Goal: Task Accomplishment & Management: Manage account settings

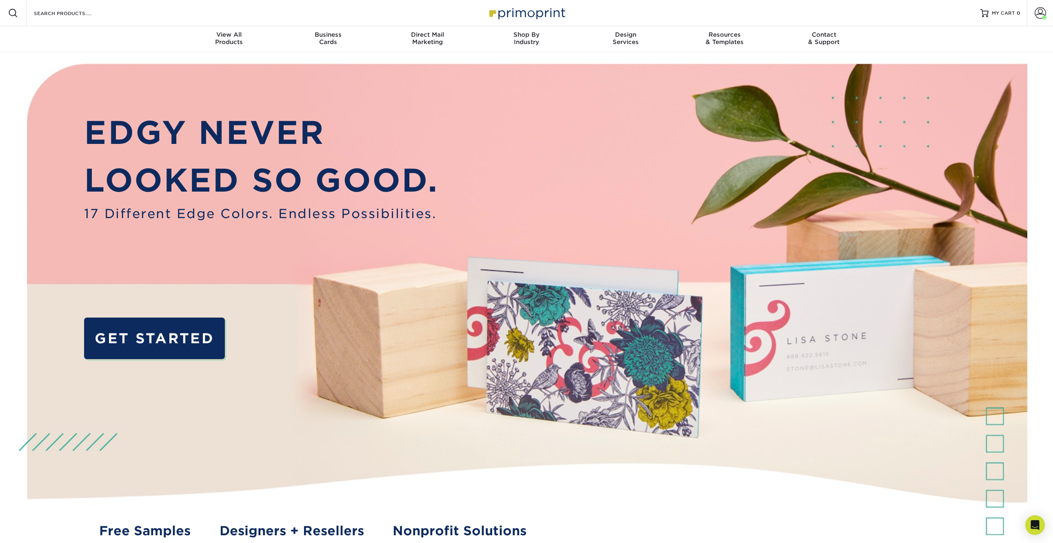
click at [527, 11] on img at bounding box center [526, 13] width 82 height 18
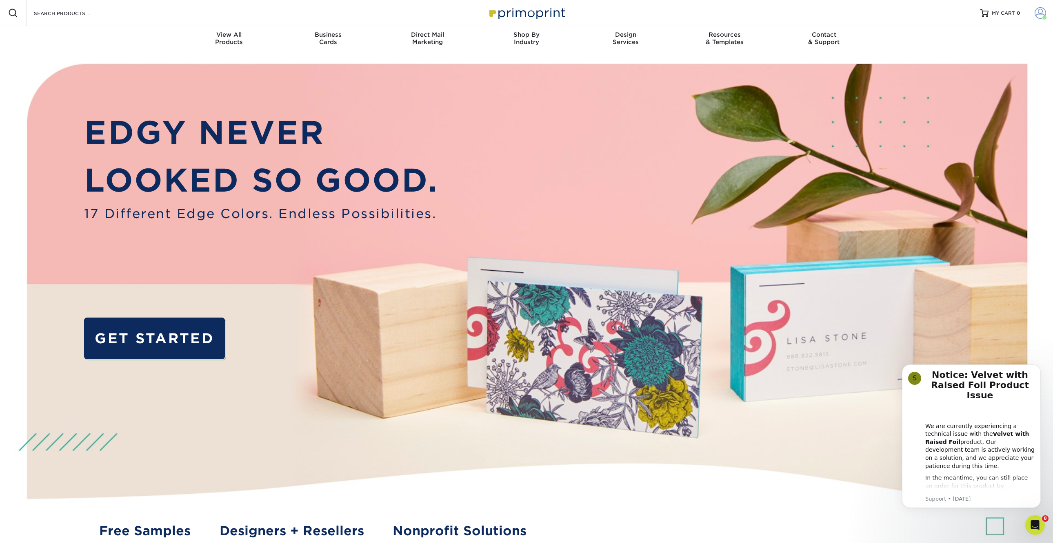
click at [1036, 10] on span at bounding box center [1039, 12] width 11 height 11
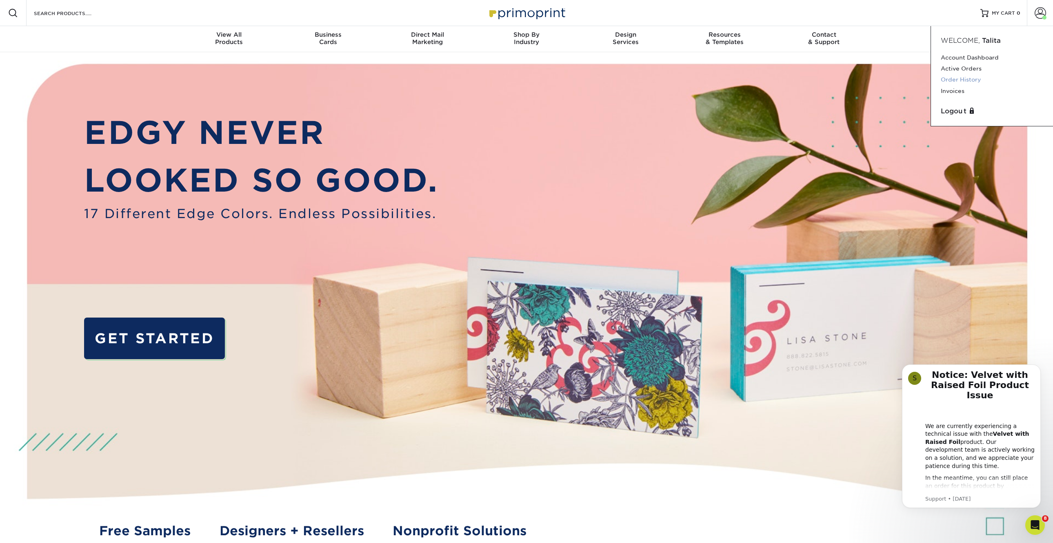
click at [963, 80] on link "Order History" at bounding box center [991, 79] width 102 height 11
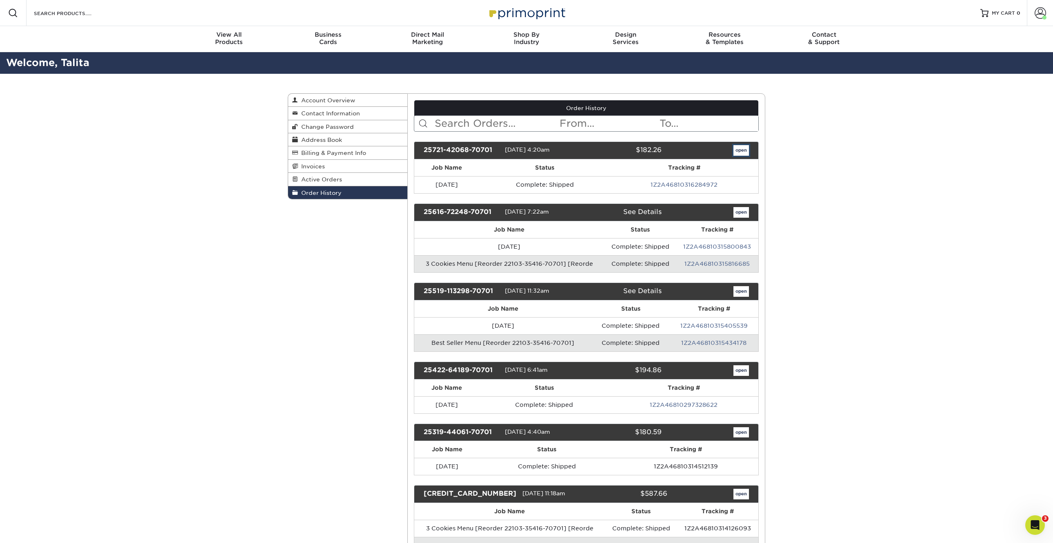
click at [745, 148] on link "open" at bounding box center [741, 150] width 16 height 11
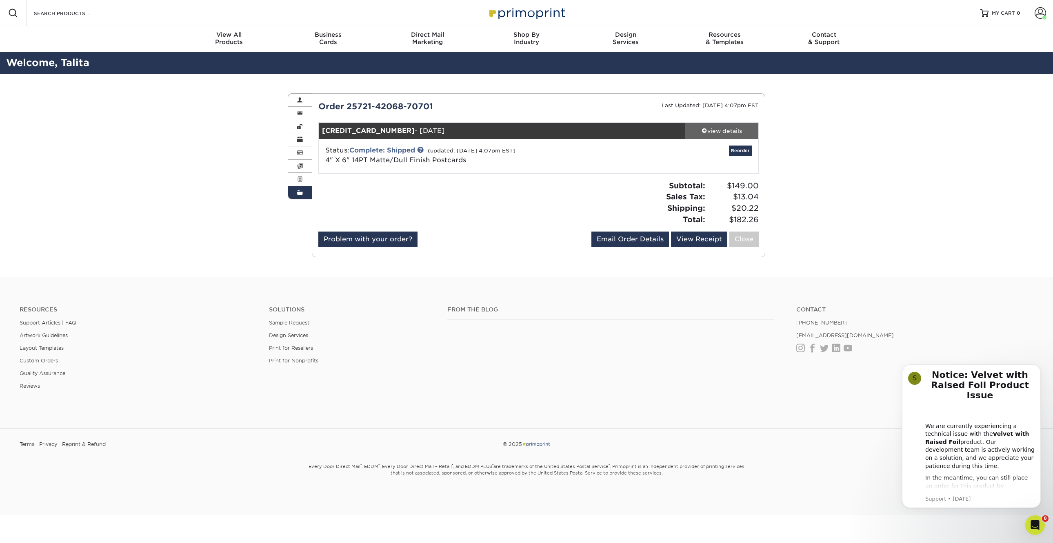
click at [724, 129] on div "view details" at bounding box center [721, 131] width 73 height 8
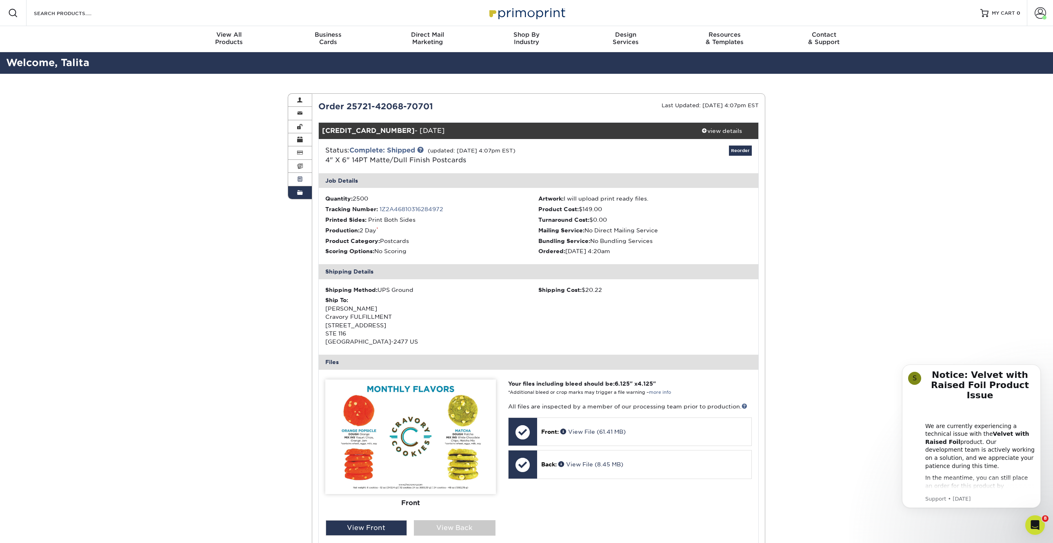
click at [302, 180] on link "Active Orders" at bounding box center [300, 179] width 24 height 13
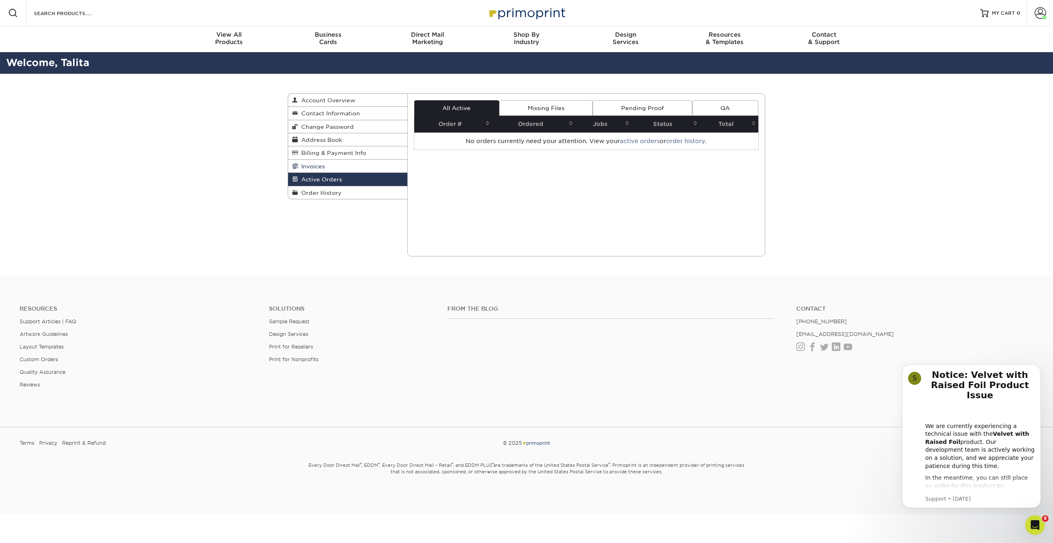
click at [308, 167] on span "Invoices" at bounding box center [311, 166] width 27 height 7
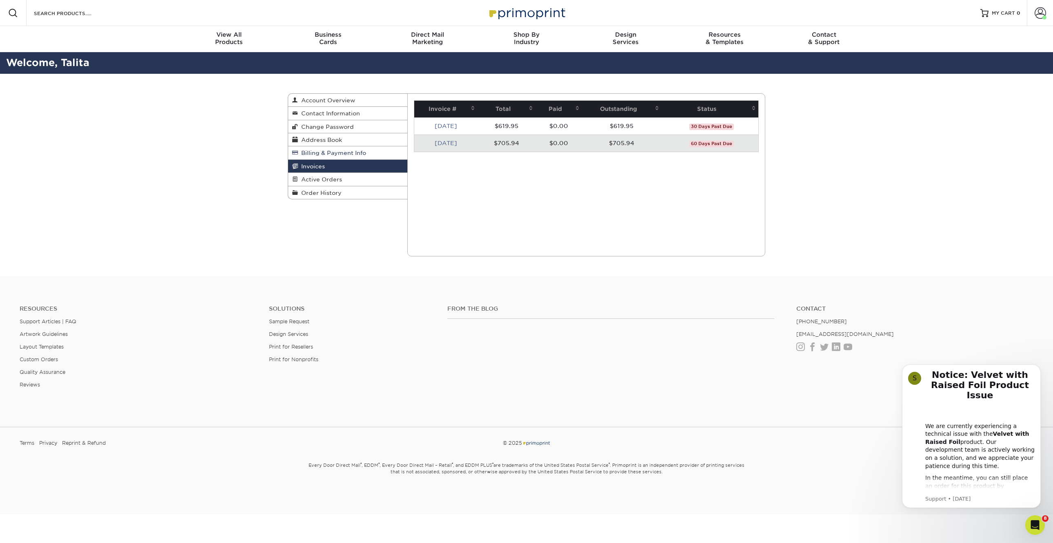
click at [318, 152] on span "Billing & Payment Info" at bounding box center [332, 153] width 68 height 7
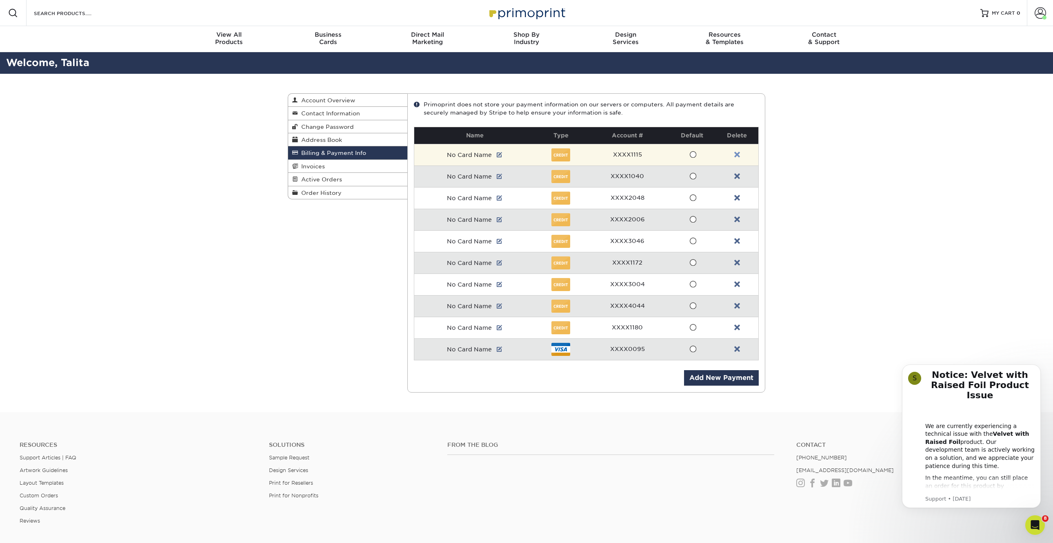
click at [737, 154] on link at bounding box center [737, 155] width 6 height 7
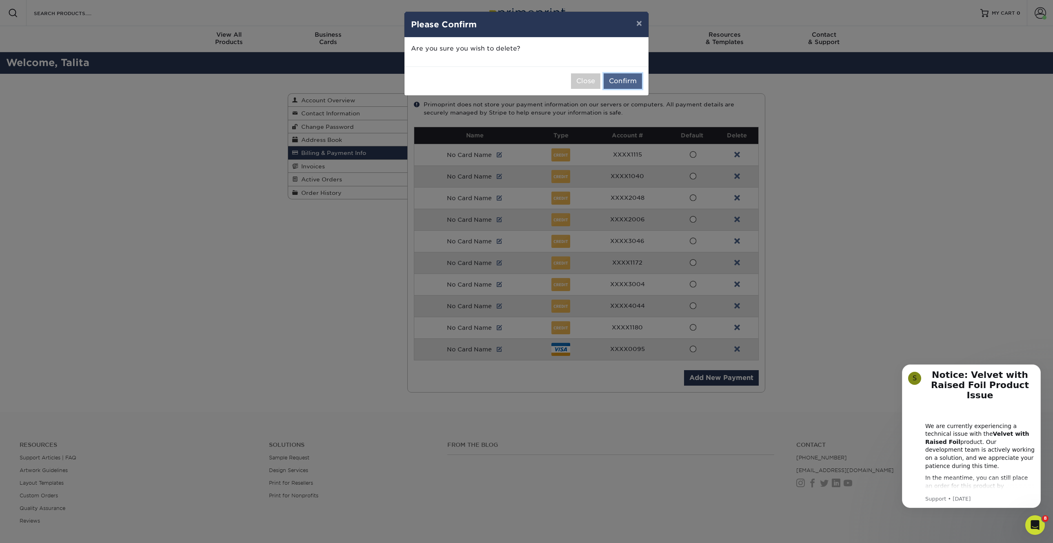
click at [627, 81] on button "Confirm" at bounding box center [622, 81] width 38 height 16
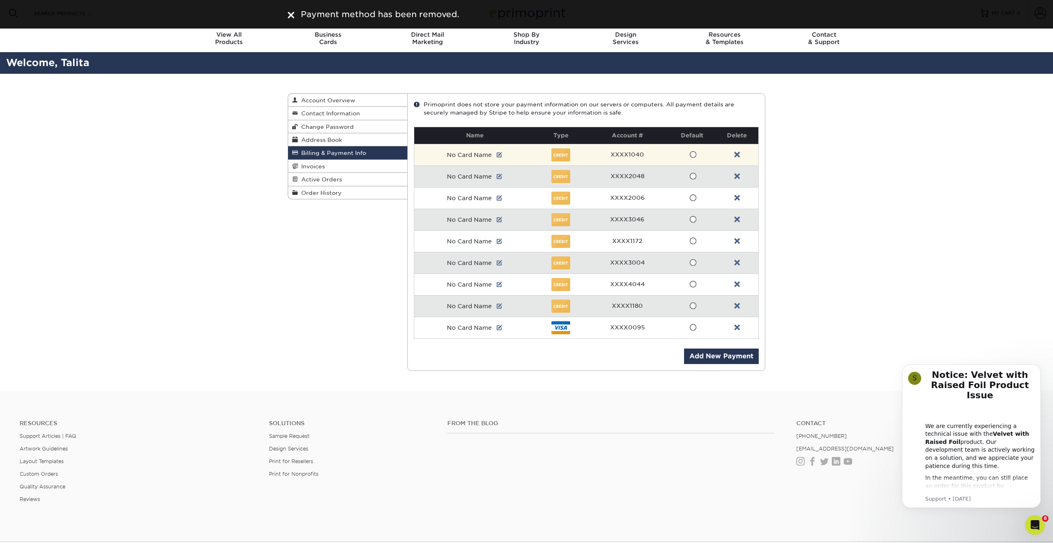
click at [740, 152] on td at bounding box center [736, 155] width 43 height 22
click at [737, 156] on link at bounding box center [737, 155] width 6 height 7
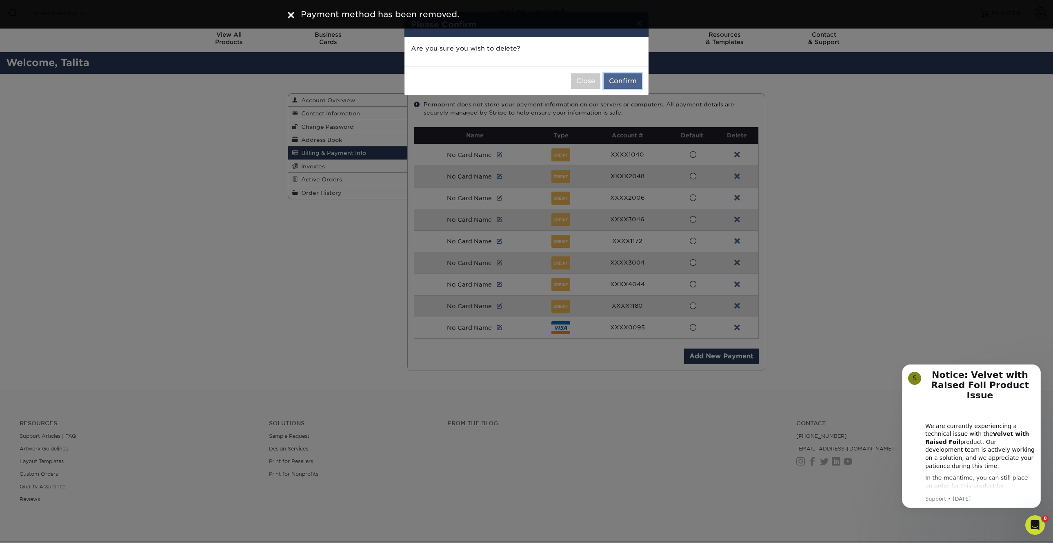
click at [625, 79] on button "Confirm" at bounding box center [622, 81] width 38 height 16
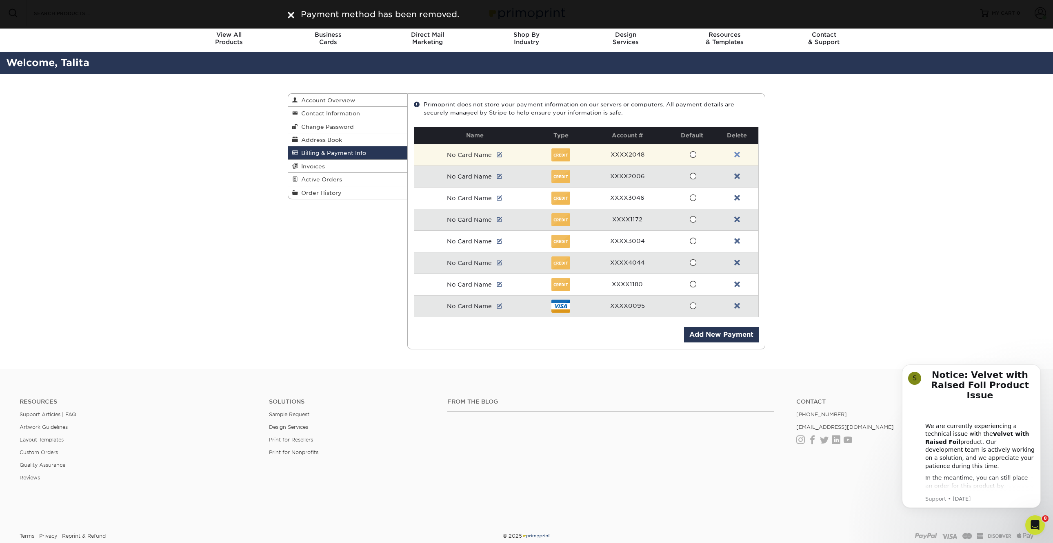
click at [737, 154] on link at bounding box center [737, 155] width 6 height 7
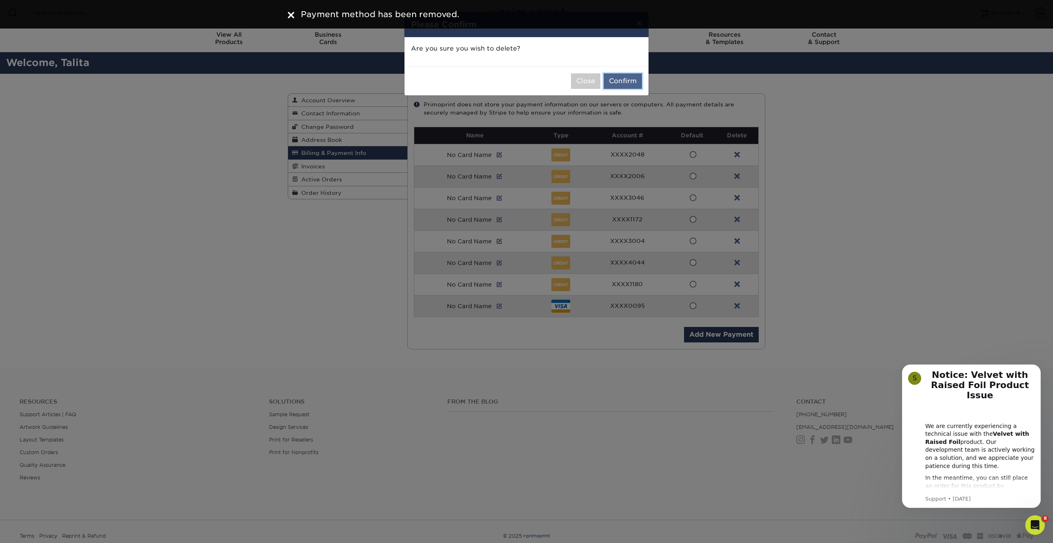
click at [625, 75] on button "Confirm" at bounding box center [622, 81] width 38 height 16
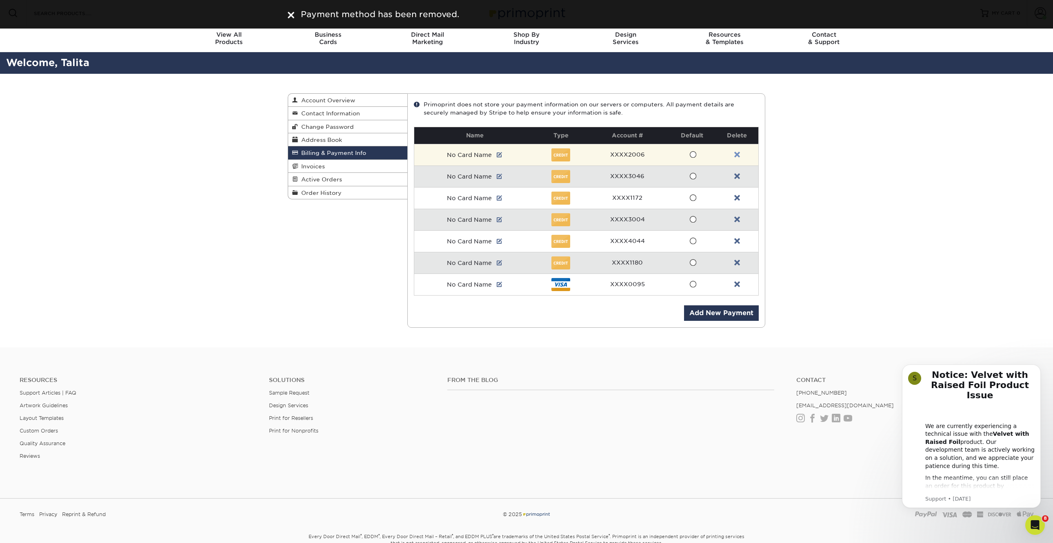
click at [737, 152] on link at bounding box center [737, 155] width 6 height 7
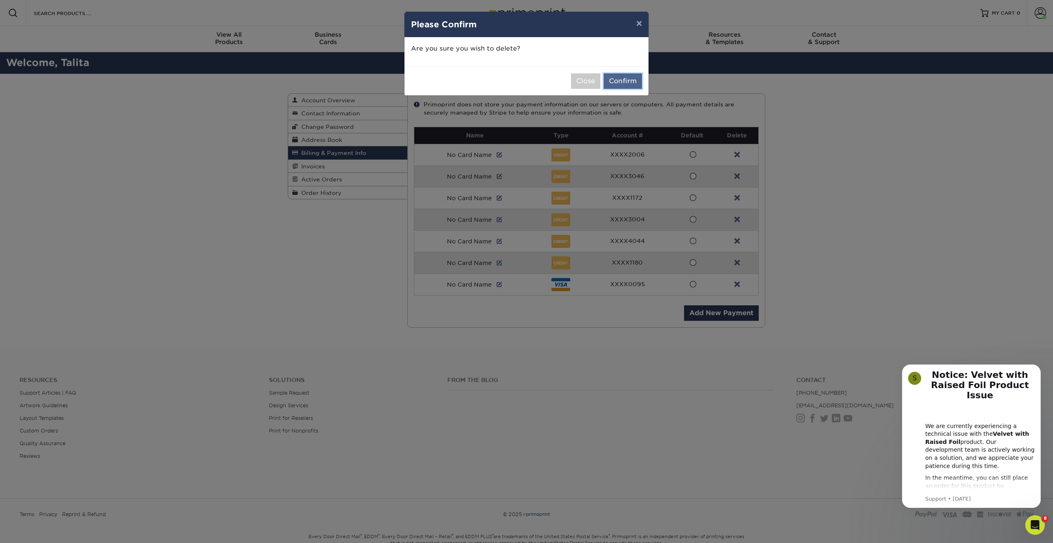
click at [624, 86] on button "Confirm" at bounding box center [622, 81] width 38 height 16
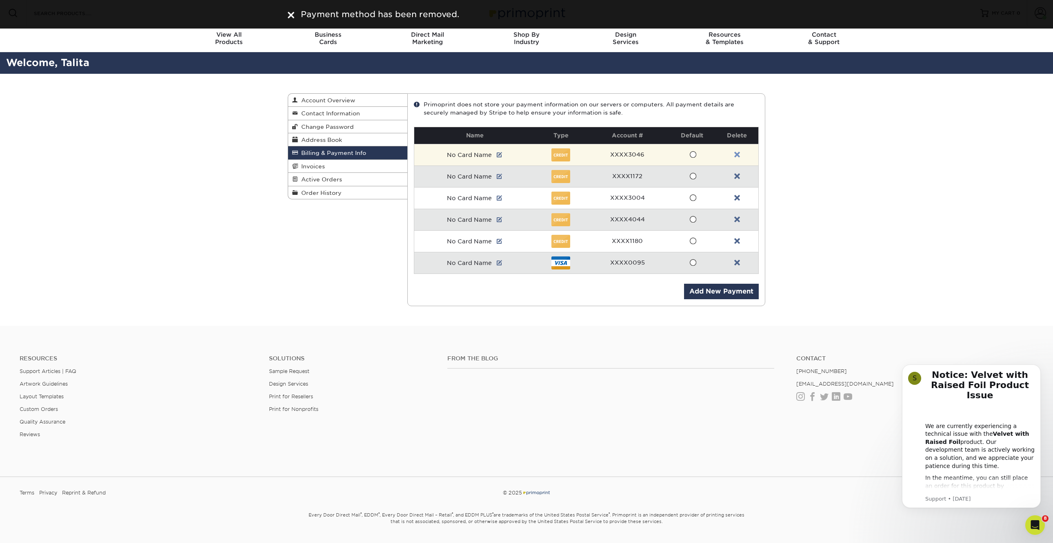
click at [736, 155] on link at bounding box center [737, 155] width 6 height 7
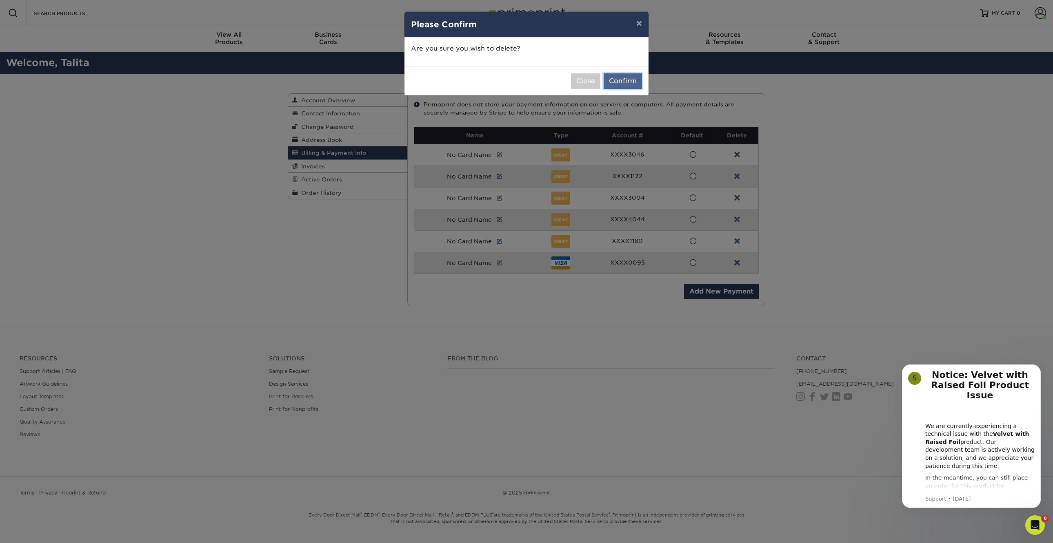
click at [633, 78] on button "Confirm" at bounding box center [622, 81] width 38 height 16
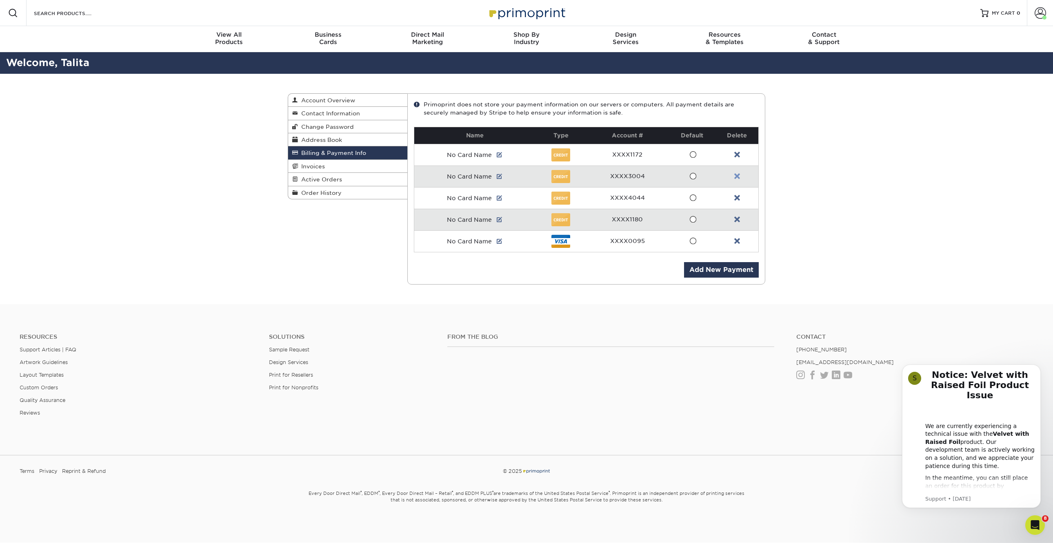
click at [738, 175] on link at bounding box center [737, 176] width 6 height 7
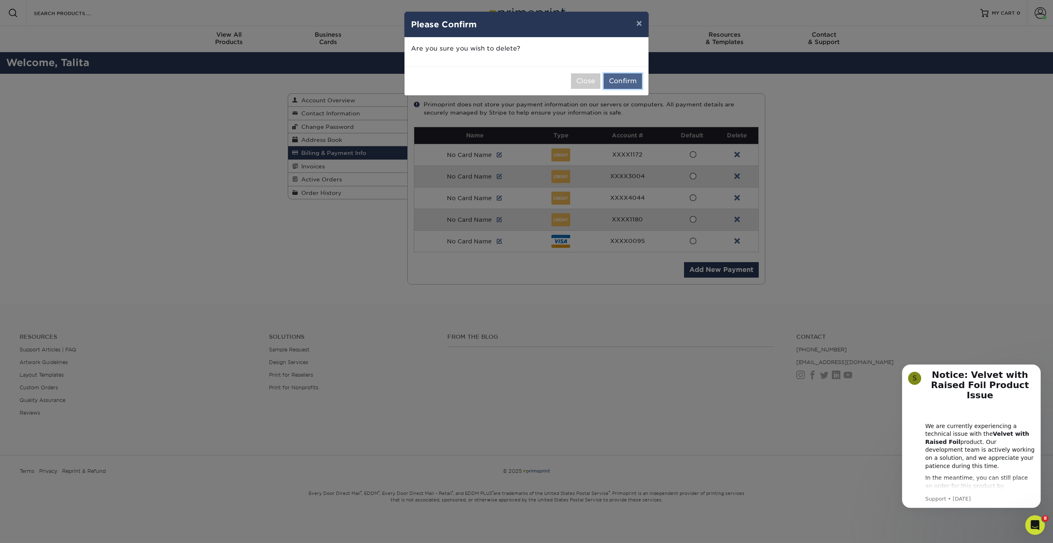
click at [631, 79] on button "Confirm" at bounding box center [622, 81] width 38 height 16
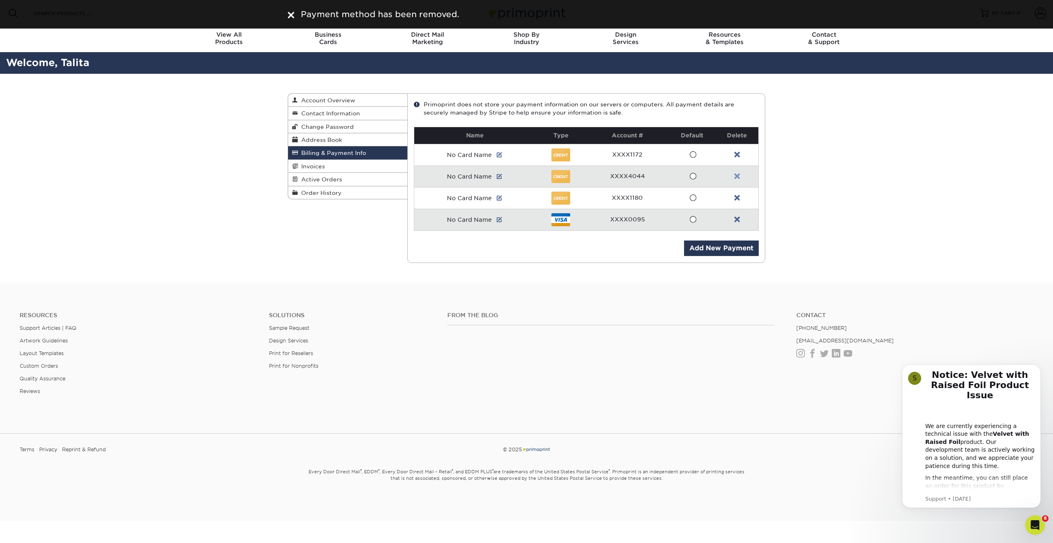
click at [736, 176] on link at bounding box center [737, 176] width 6 height 7
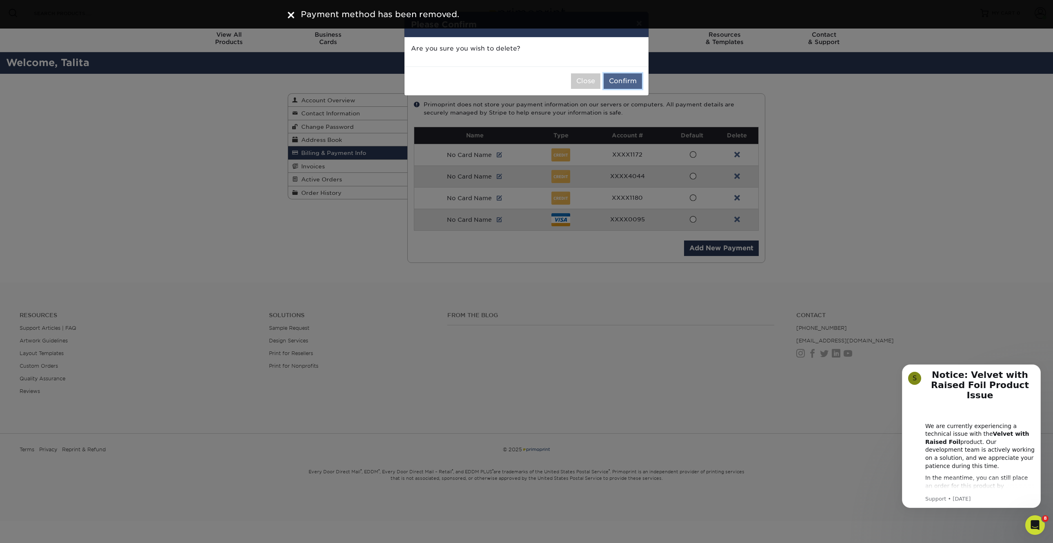
click at [620, 80] on button "Confirm" at bounding box center [622, 81] width 38 height 16
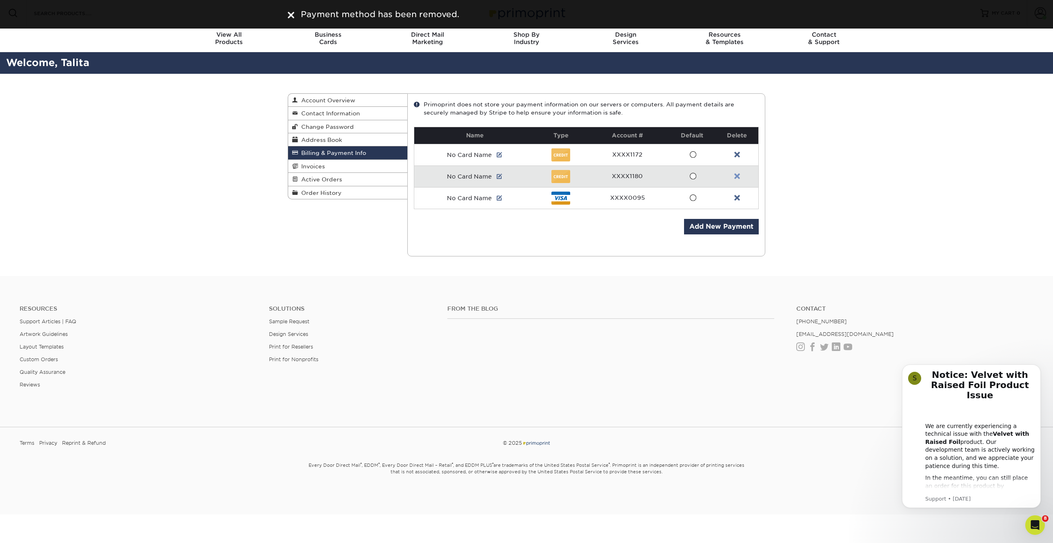
click at [738, 177] on link at bounding box center [737, 176] width 6 height 7
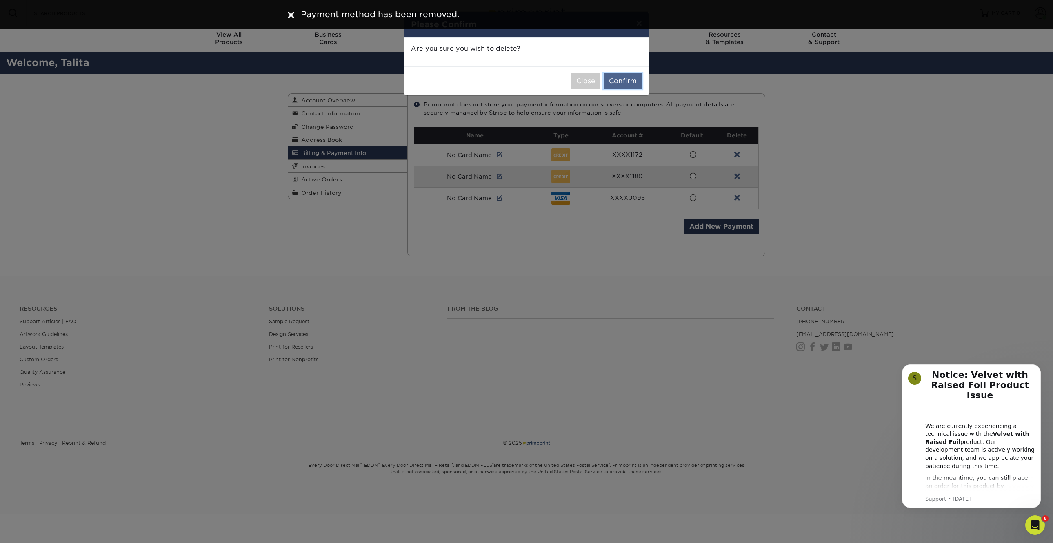
click at [620, 77] on button "Confirm" at bounding box center [622, 81] width 38 height 16
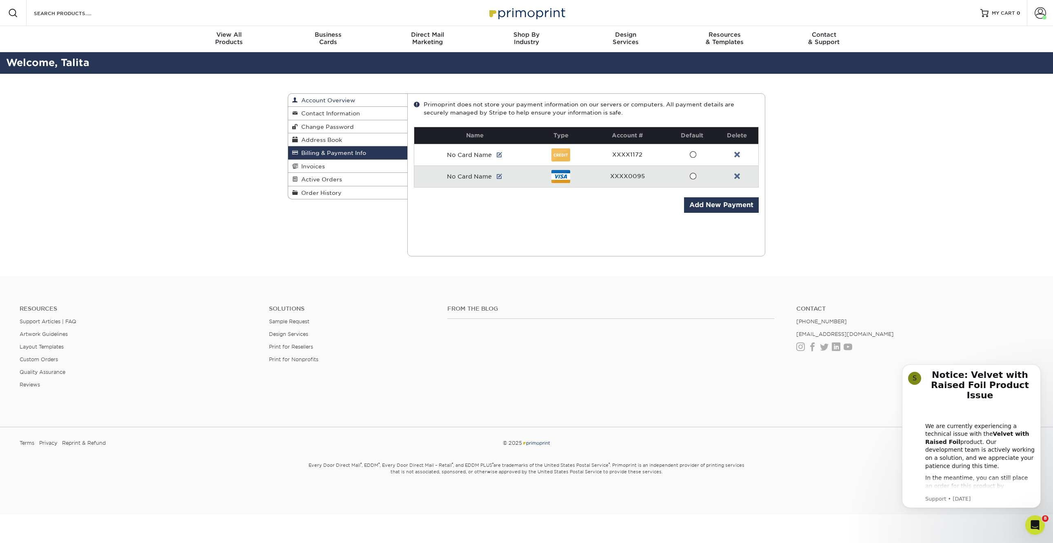
click at [339, 103] on link "Account Overview" at bounding box center [347, 100] width 119 height 13
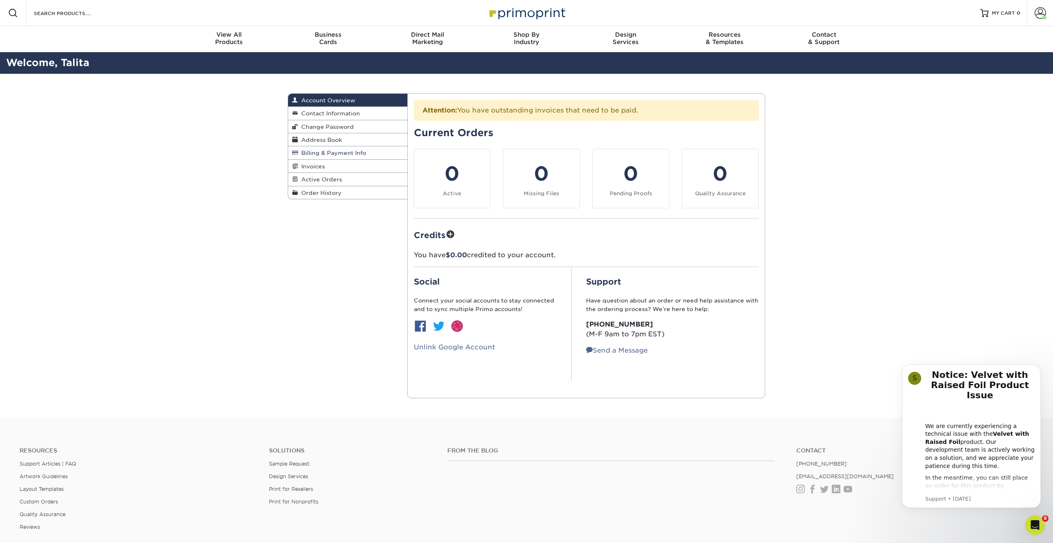
click at [332, 152] on span "Billing & Payment Info" at bounding box center [332, 153] width 68 height 7
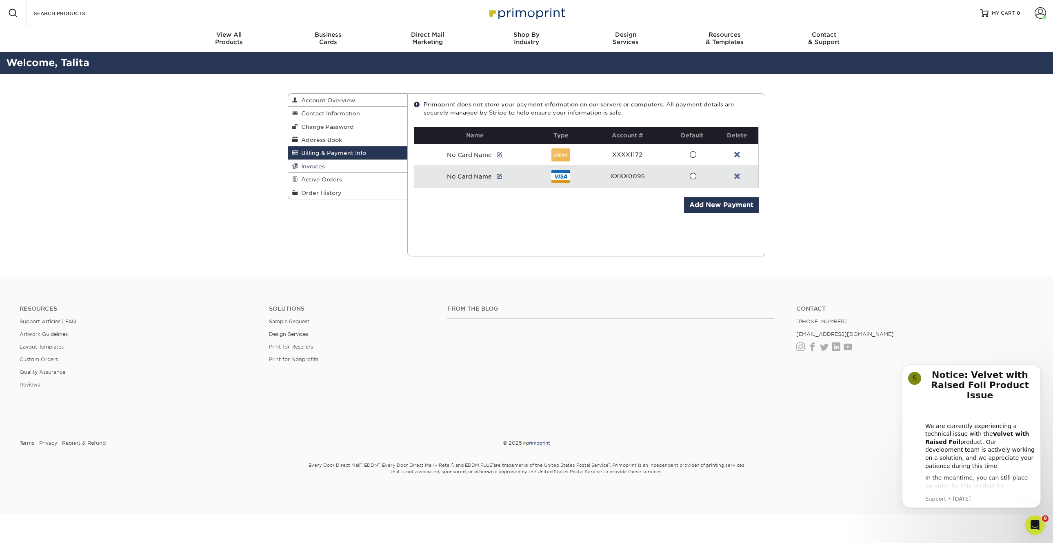
click at [330, 162] on link "Invoices" at bounding box center [347, 166] width 119 height 13
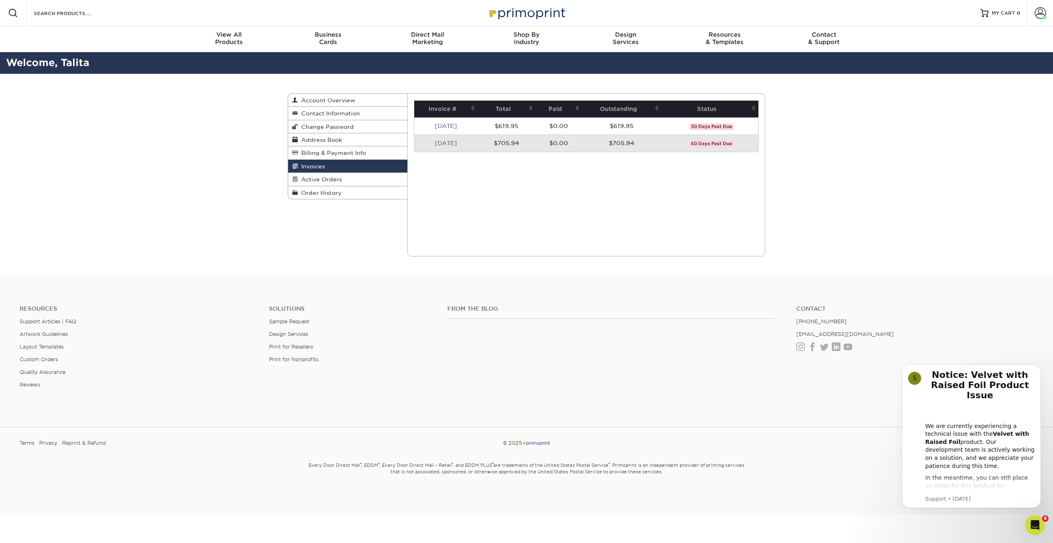
click at [328, 173] on link "Active Orders" at bounding box center [347, 179] width 119 height 13
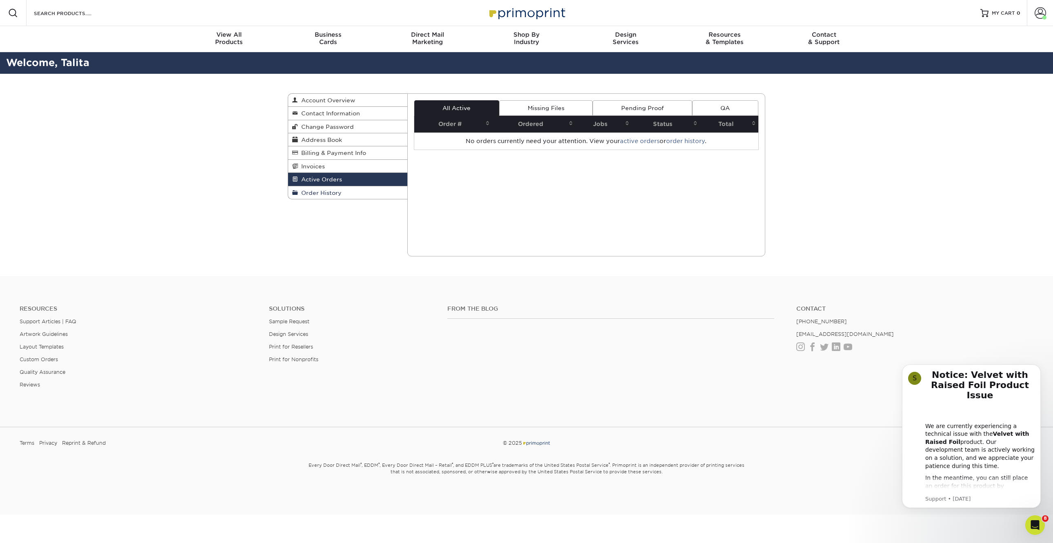
click at [324, 191] on span "Order History" at bounding box center [320, 193] width 44 height 7
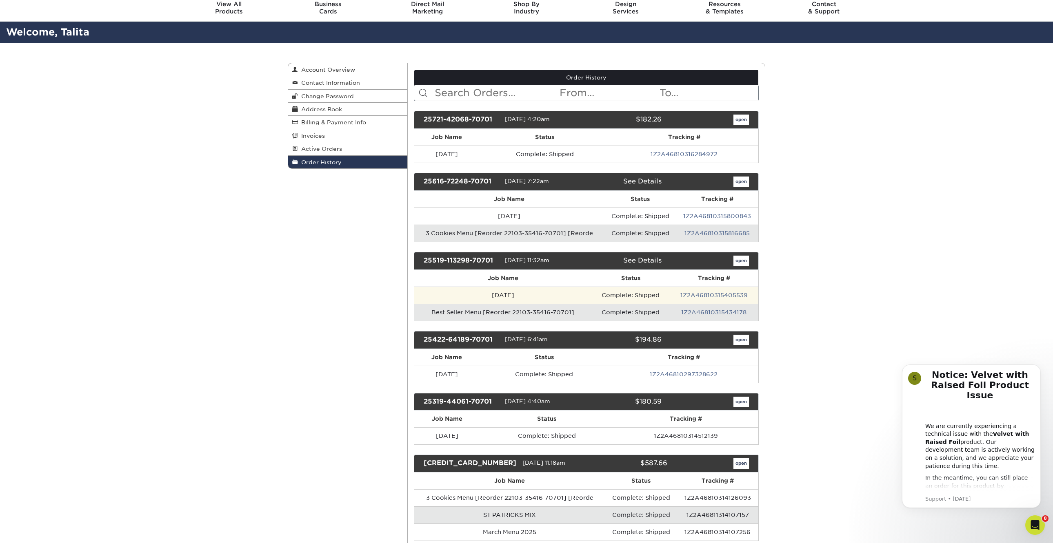
scroll to position [41, 0]
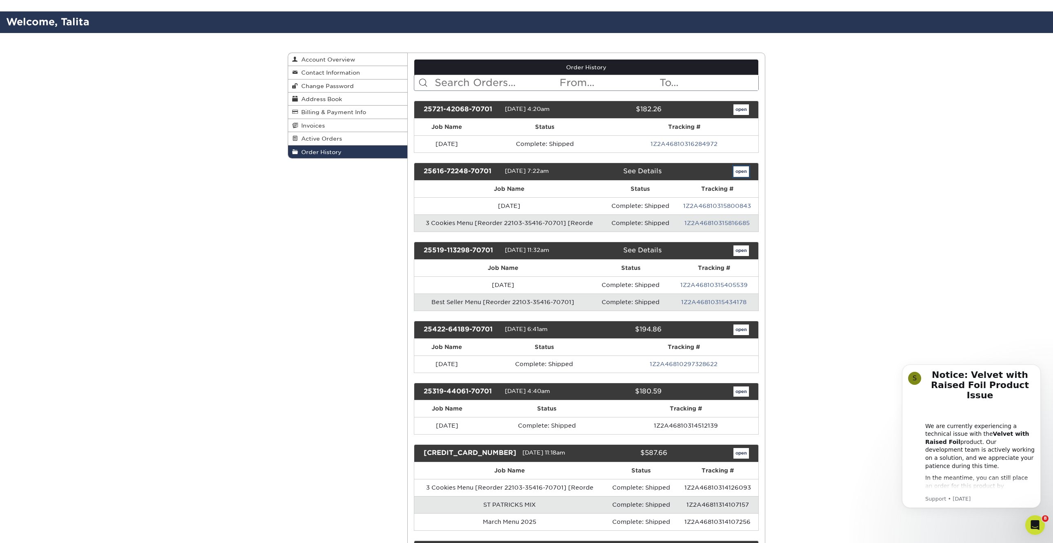
click at [740, 169] on link "open" at bounding box center [741, 171] width 16 height 11
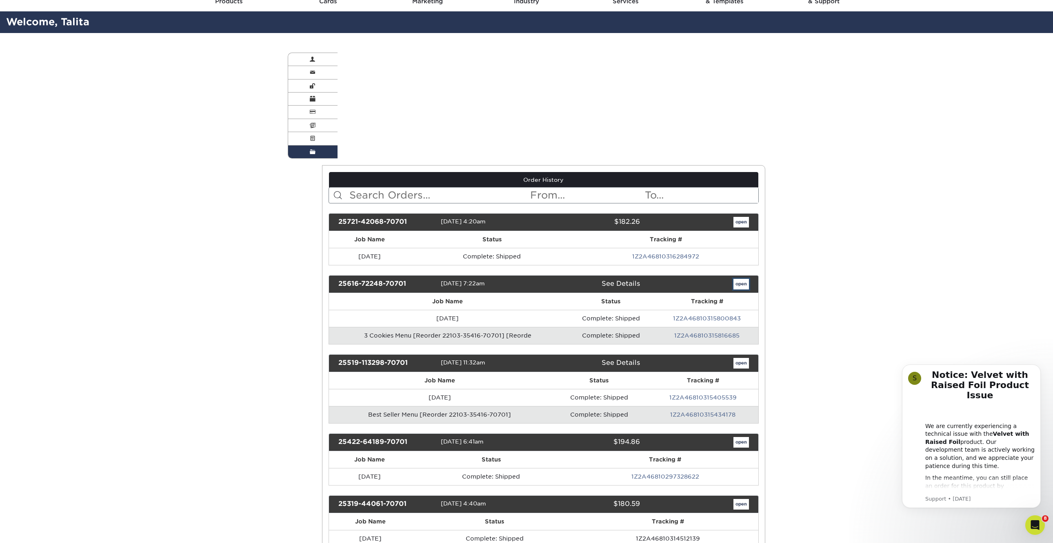
scroll to position [0, 0]
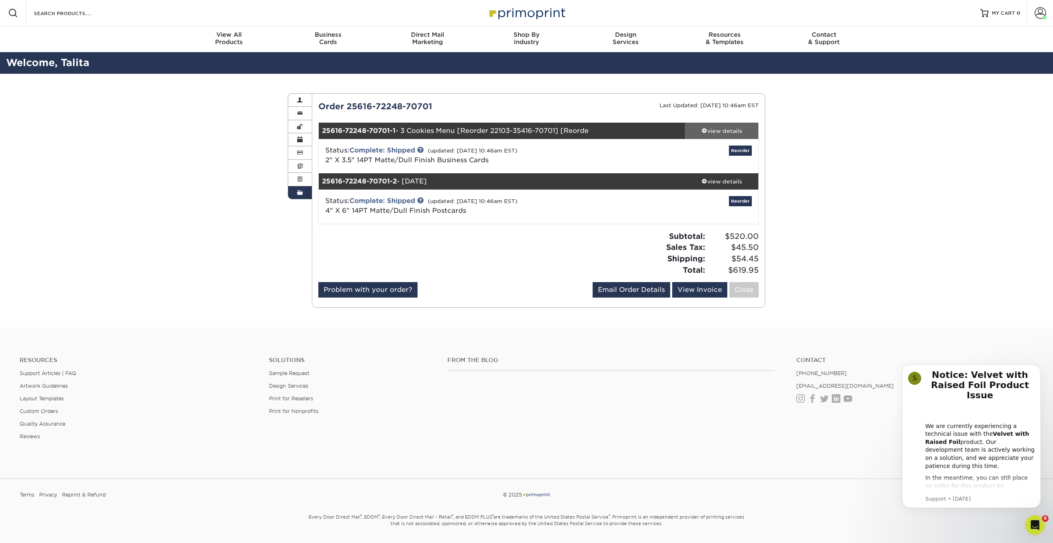
click at [722, 130] on div "view details" at bounding box center [721, 131] width 73 height 8
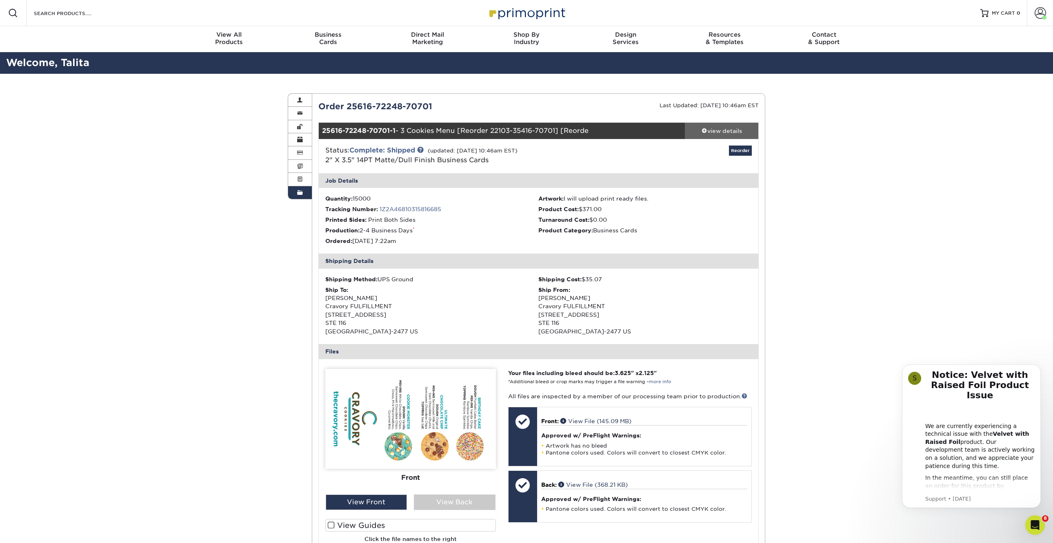
click at [720, 132] on div "view details" at bounding box center [721, 131] width 73 height 8
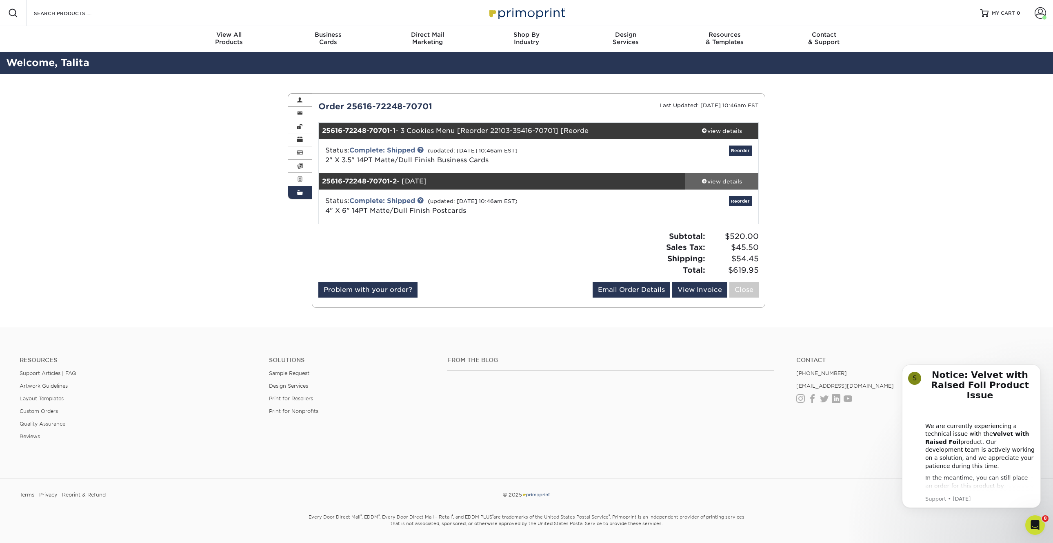
click at [713, 184] on div "view details" at bounding box center [721, 181] width 73 height 8
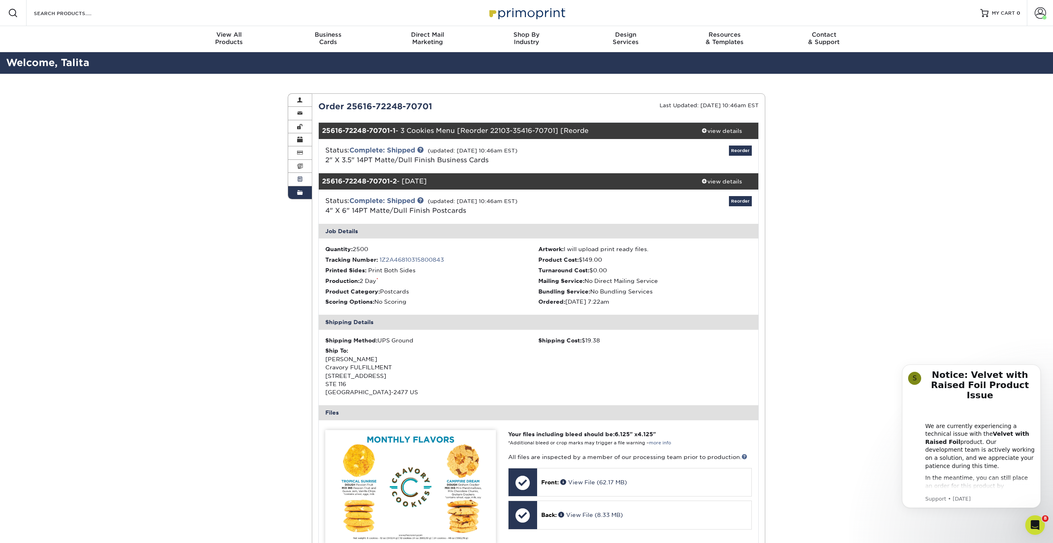
click at [300, 177] on span at bounding box center [300, 179] width 6 height 7
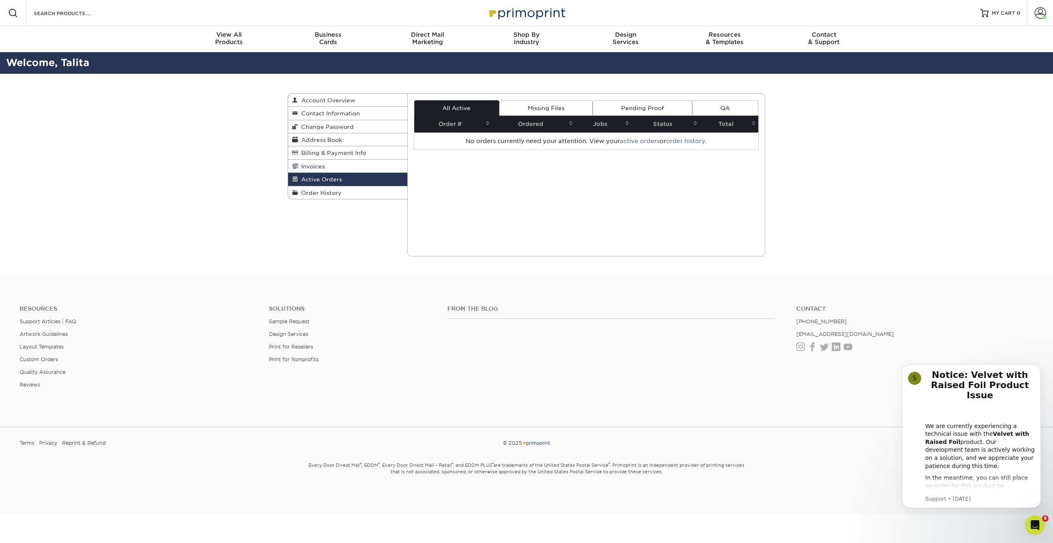
click at [338, 168] on link "Invoices" at bounding box center [347, 166] width 119 height 13
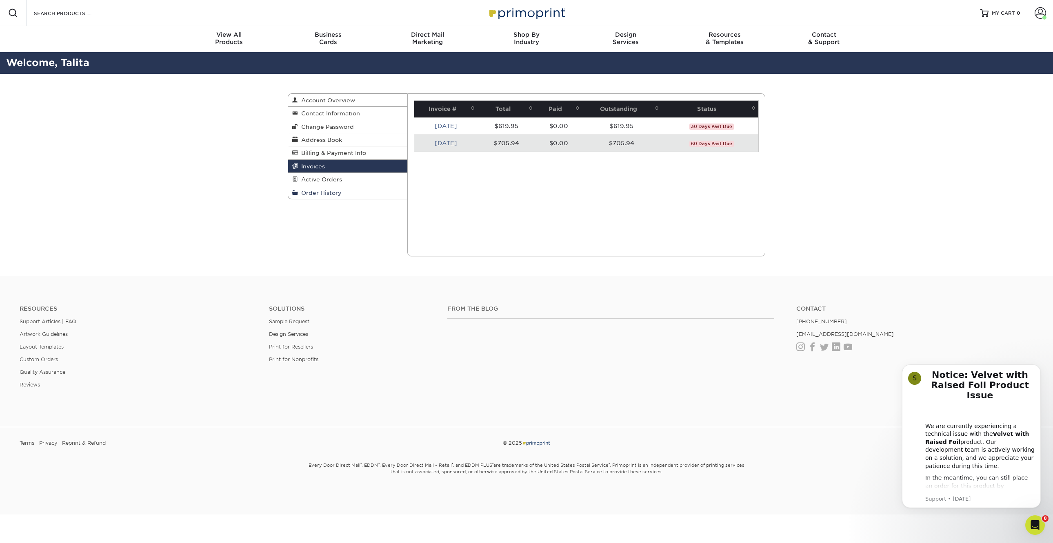
click at [332, 190] on span "Order History" at bounding box center [320, 193] width 44 height 7
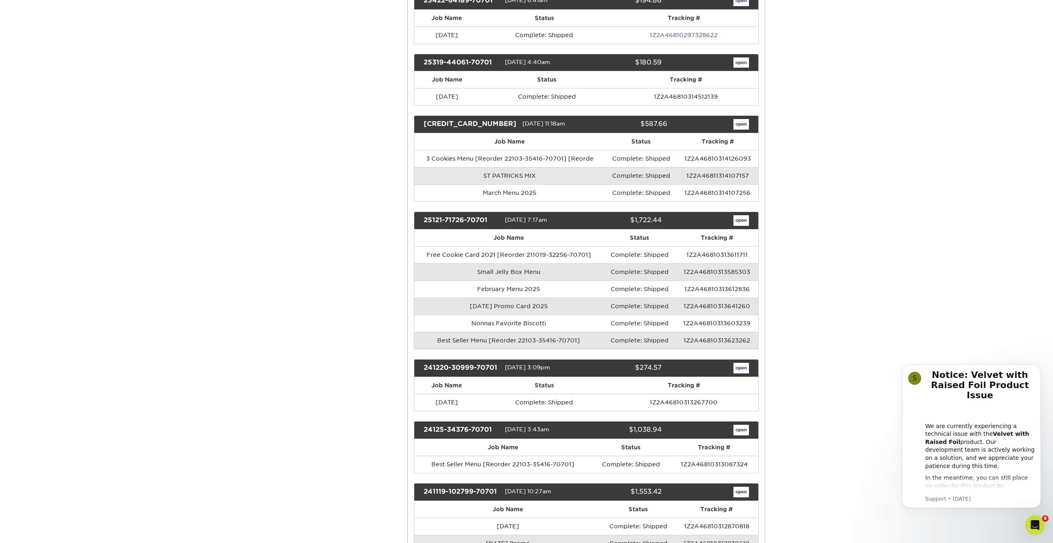
scroll to position [374, 0]
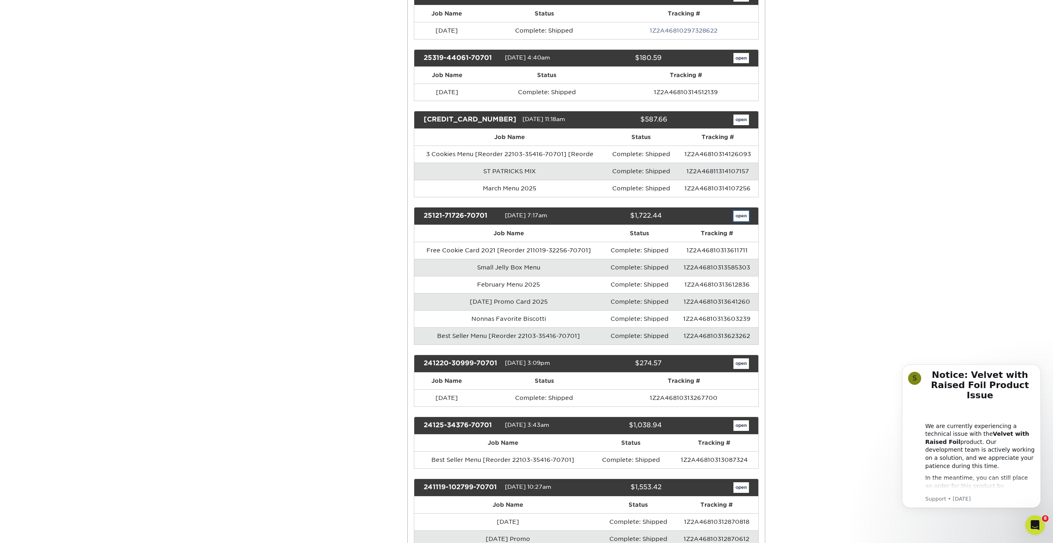
click at [744, 213] on link "open" at bounding box center [741, 216] width 16 height 11
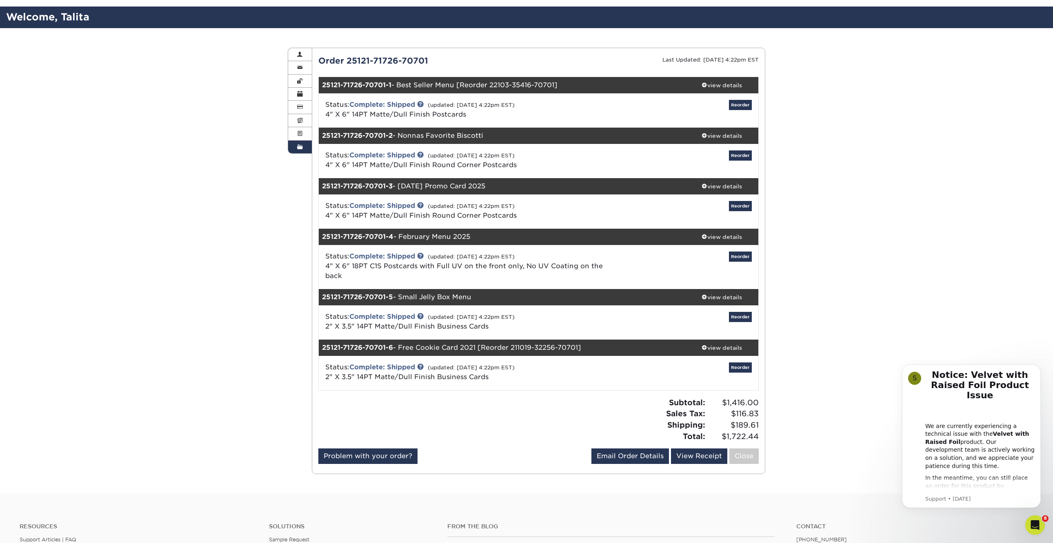
scroll to position [52, 0]
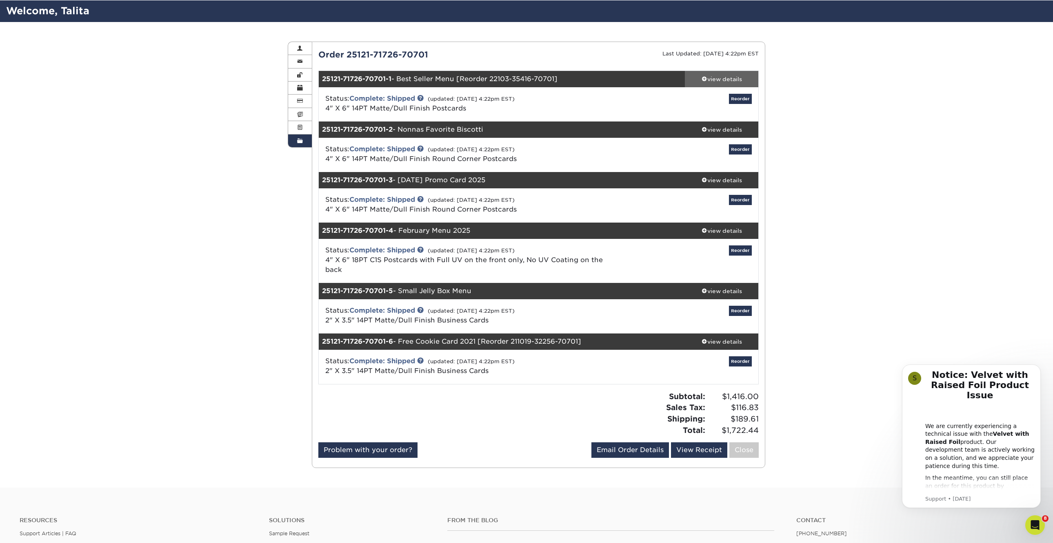
click at [728, 78] on div "view details" at bounding box center [721, 79] width 73 height 8
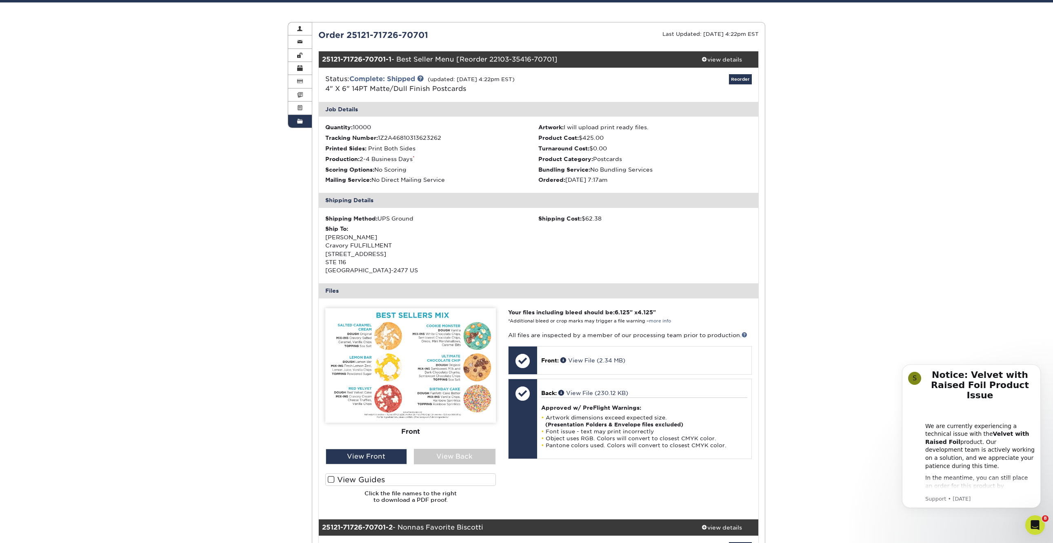
scroll to position [89, 0]
